Goal: Transaction & Acquisition: Purchase product/service

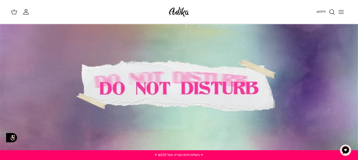
click at [344, 11] on icon "Toggle menu" at bounding box center [341, 12] width 7 height 7
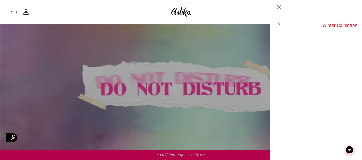
click at [138, 75] on link "Toggle menu" at bounding box center [181, 80] width 362 height 160
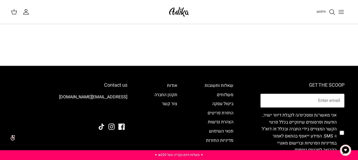
scroll to position [461, 0]
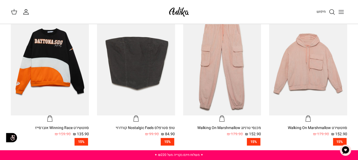
click at [326, 12] on link "חיפוש" at bounding box center [326, 12] width 19 height 7
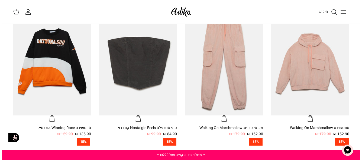
scroll to position [326, 0]
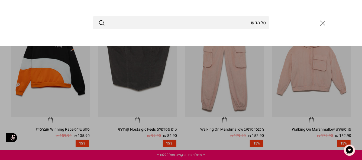
type input "סל מקש"
click at [98, 19] on button "Submit" at bounding box center [101, 22] width 7 height 7
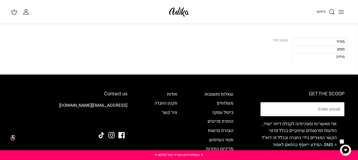
click at [331, 11] on icon "חיפוש" at bounding box center [332, 12] width 7 height 7
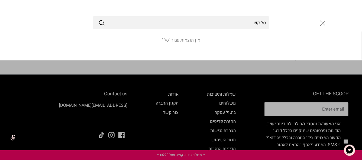
type input "סל קש"
click at [98, 19] on button "Submit" at bounding box center [101, 22] width 7 height 7
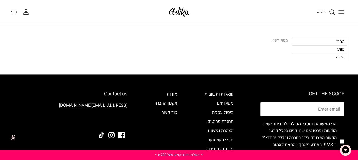
scroll to position [54, 0]
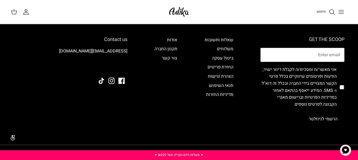
click at [343, 89] on input "checkbox" at bounding box center [342, 87] width 4 height 50
checkbox input "true"
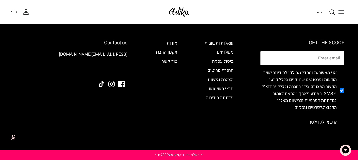
scroll to position [0, 0]
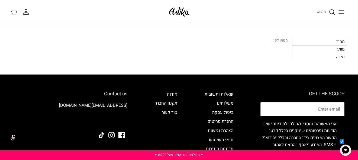
click at [16, 13] on polygon at bounding box center [13, 12] width 5 height 3
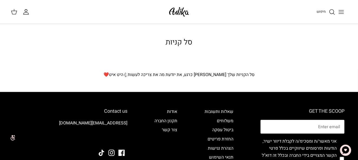
click at [317, 9] on span "חיפוש" at bounding box center [321, 11] width 9 height 5
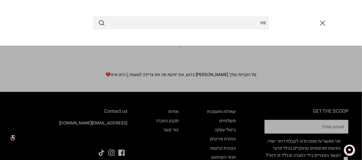
type input "פח"
click at [98, 19] on button "Submit" at bounding box center [101, 22] width 7 height 7
